Goal: Information Seeking & Learning: Learn about a topic

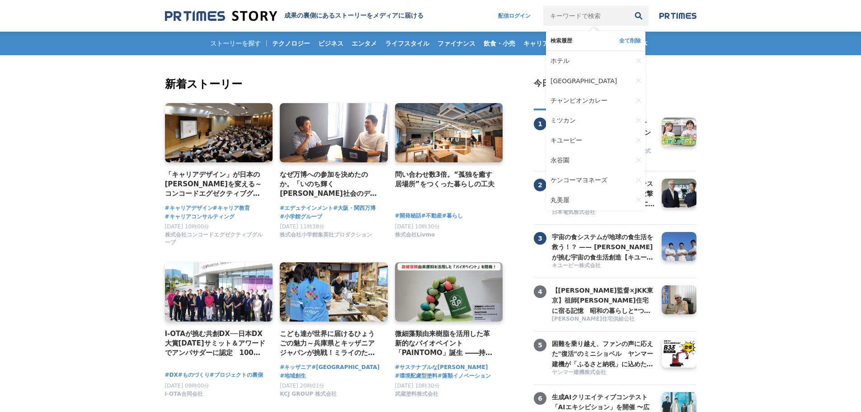
click at [593, 11] on input "キーワードで検索" at bounding box center [586, 16] width 85 height 20
type input "花王"
click at [629, 6] on button "検索" at bounding box center [639, 16] width 20 height 20
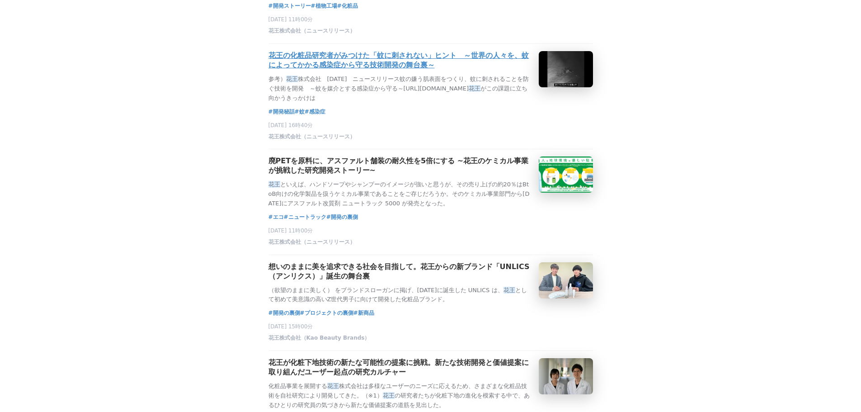
scroll to position [452, 0]
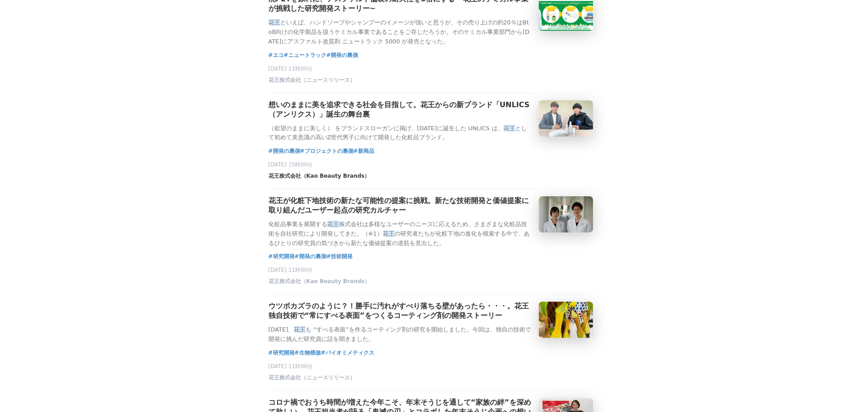
click at [347, 180] on span "花王株式会社（Kao Beauty Brands）" at bounding box center [320, 176] width 102 height 8
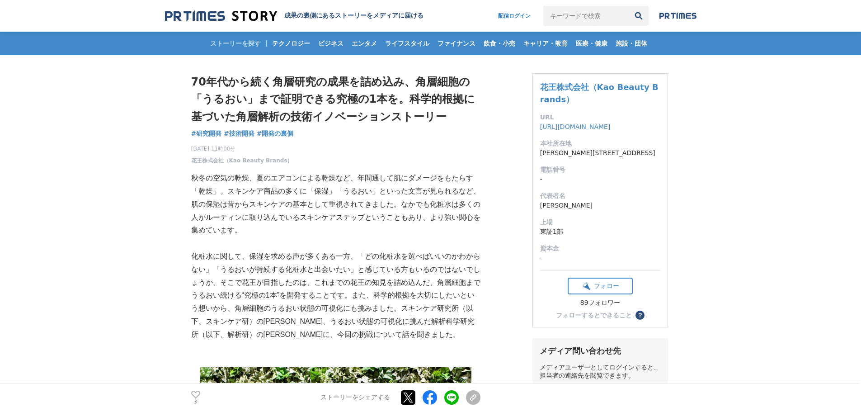
click at [376, 230] on p "秋冬の空気の乾燥、夏のエアコンによる乾燥など、年間通して肌にダメージをもたらす「乾燥」。スキンケア商品の多くに「保湿」「うるおい」といった文言が見られるなど、…" at bounding box center [335, 204] width 289 height 65
